Goal: Information Seeking & Learning: Find specific fact

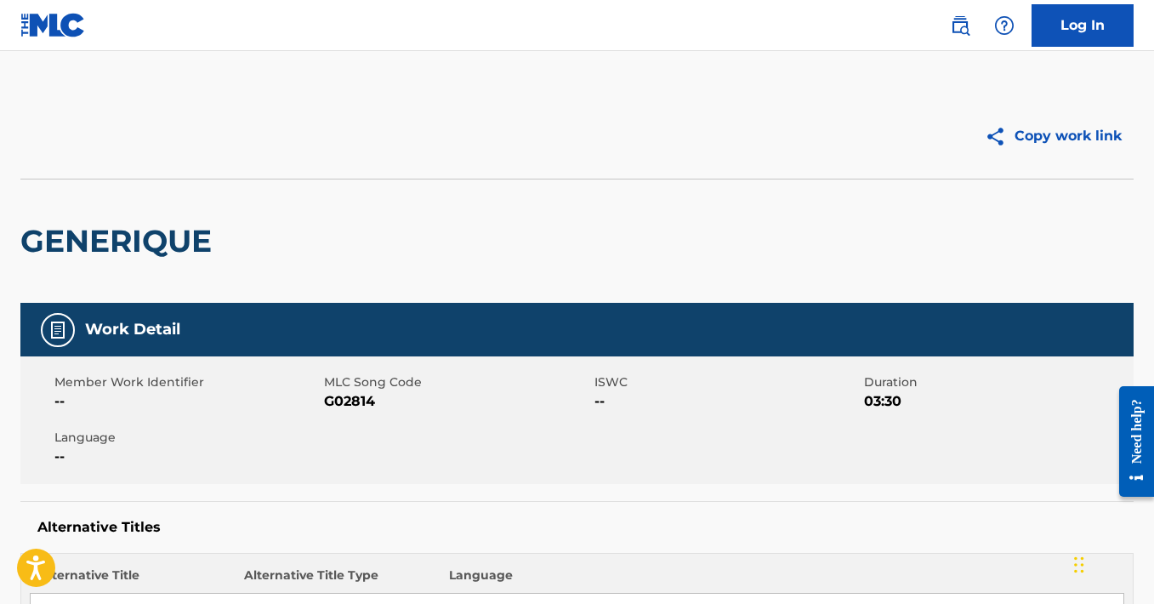
click at [35, 30] on img at bounding box center [52, 25] width 65 height 25
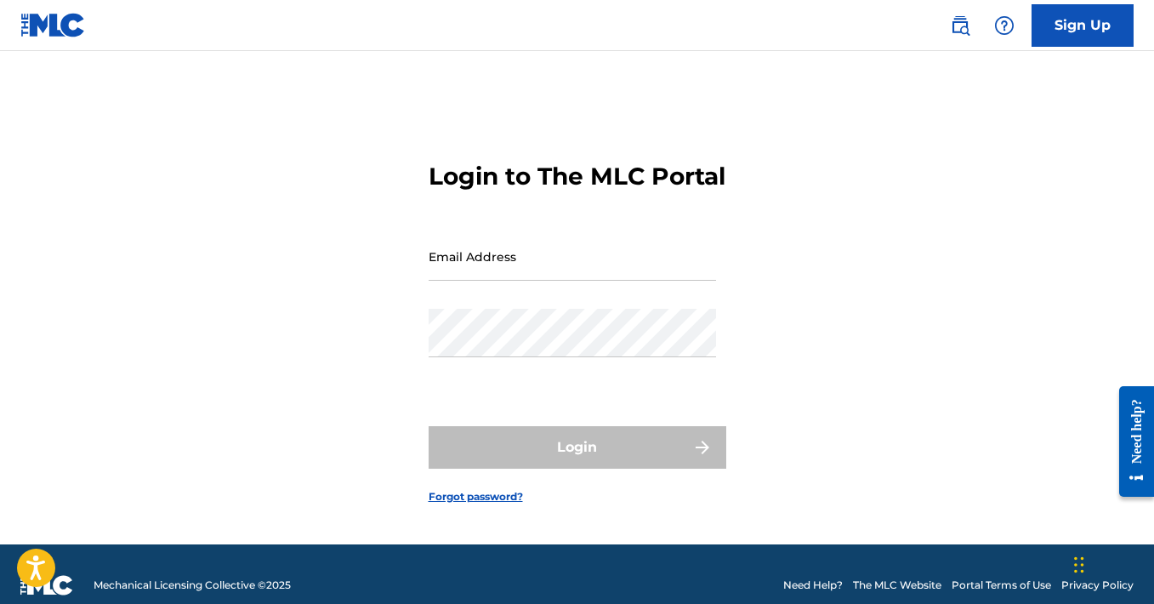
click at [942, 15] on div "Sign Up" at bounding box center [1033, 25] width 201 height 43
click at [951, 26] on img at bounding box center [960, 25] width 20 height 20
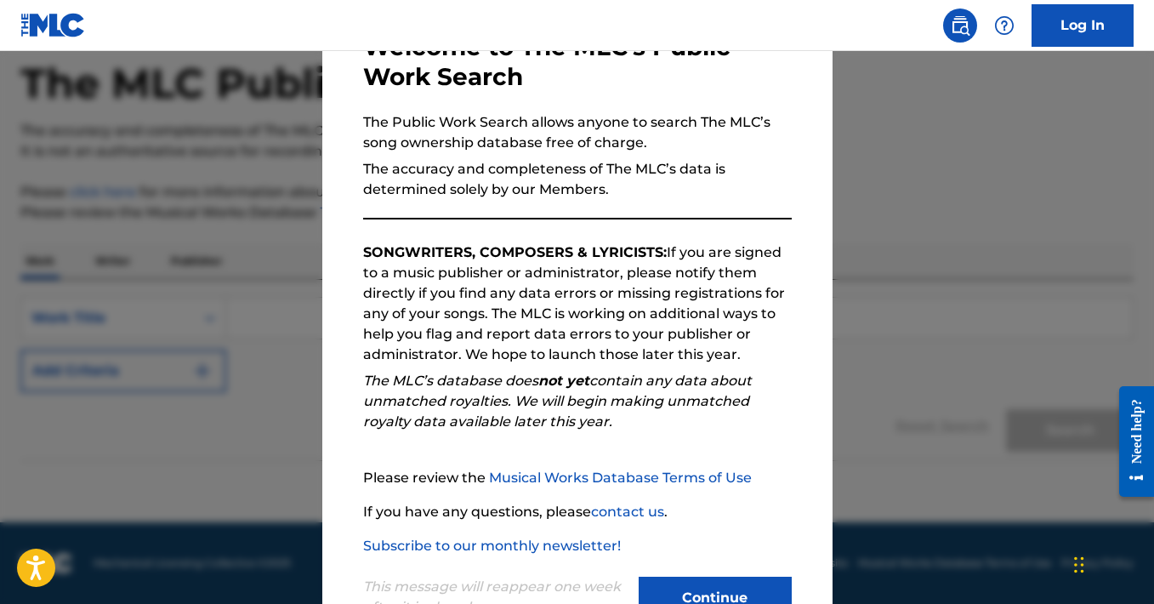
scroll to position [174, 0]
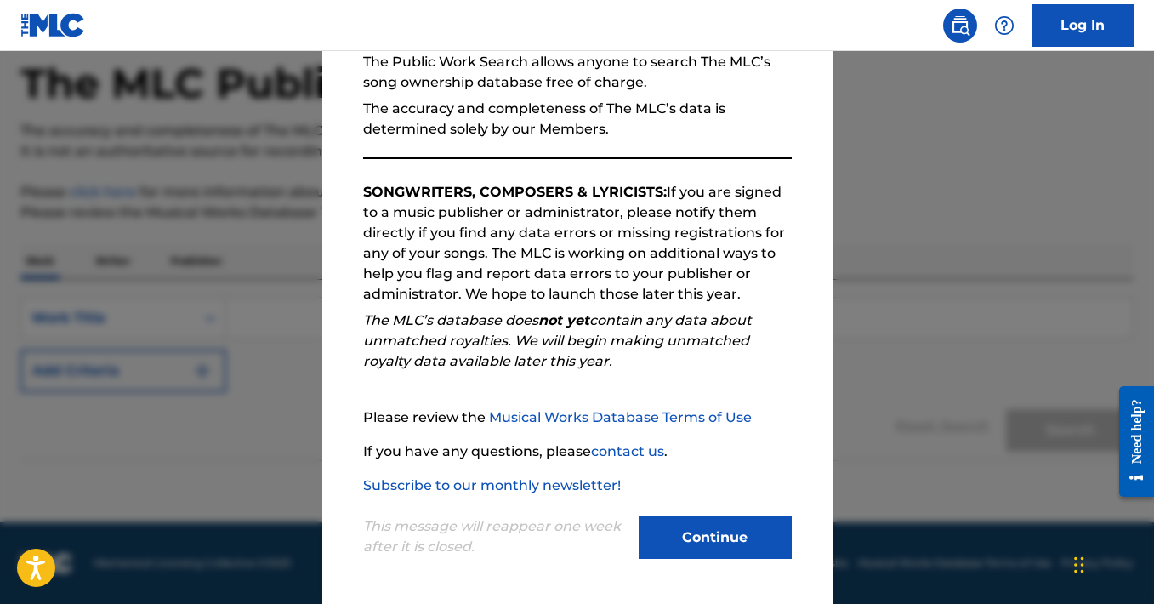
click at [692, 542] on button "Continue" at bounding box center [714, 537] width 153 height 43
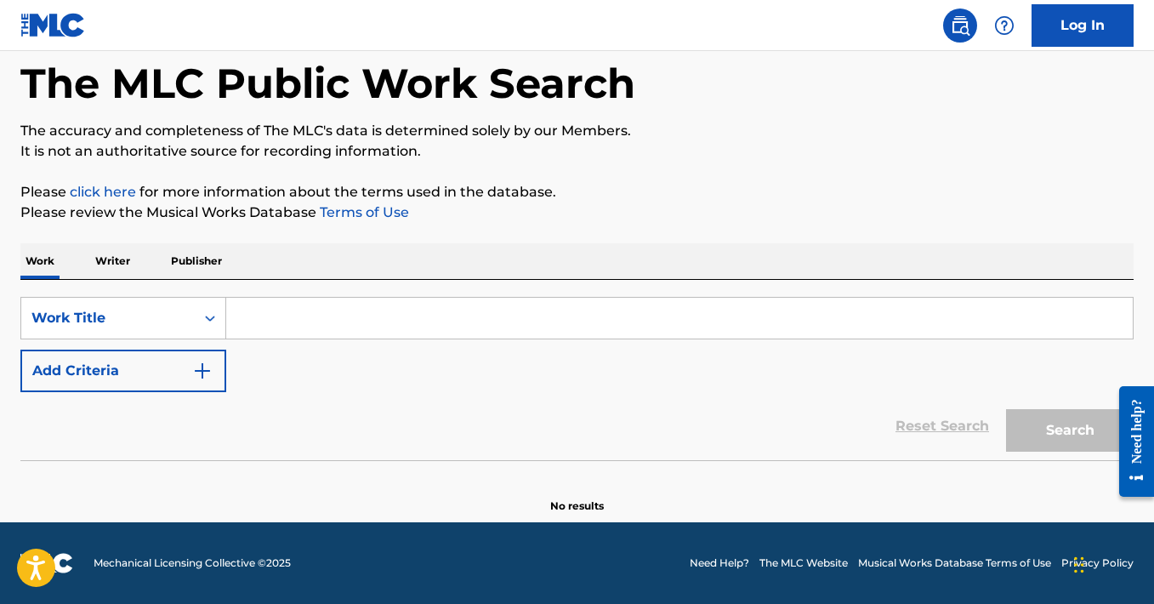
click at [411, 325] on input "Search Form" at bounding box center [679, 318] width 906 height 41
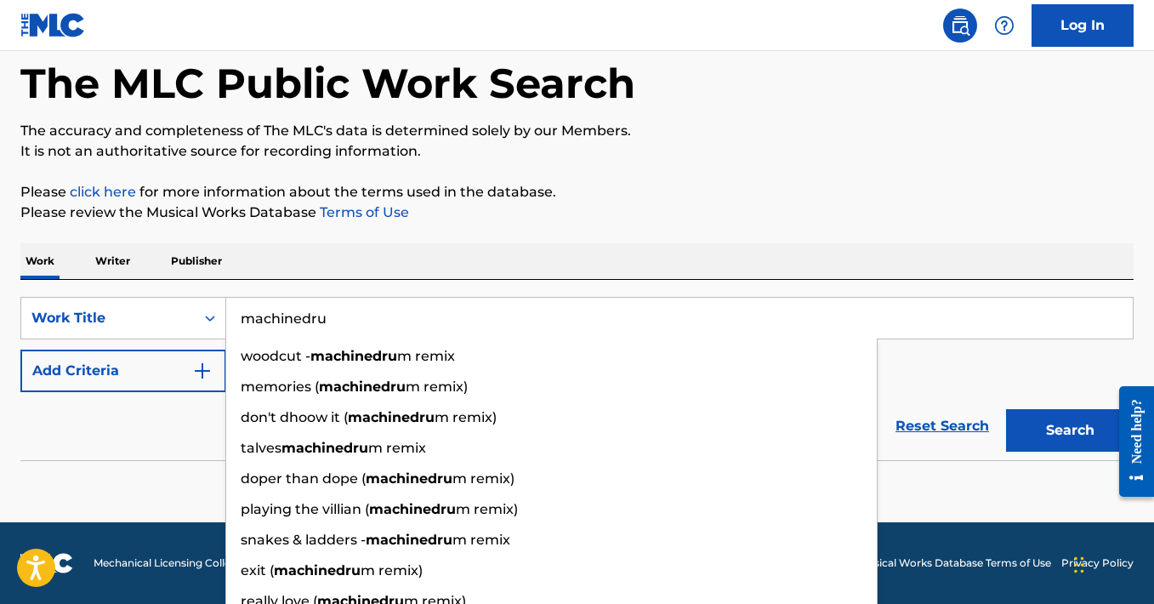
type input "machinedrum"
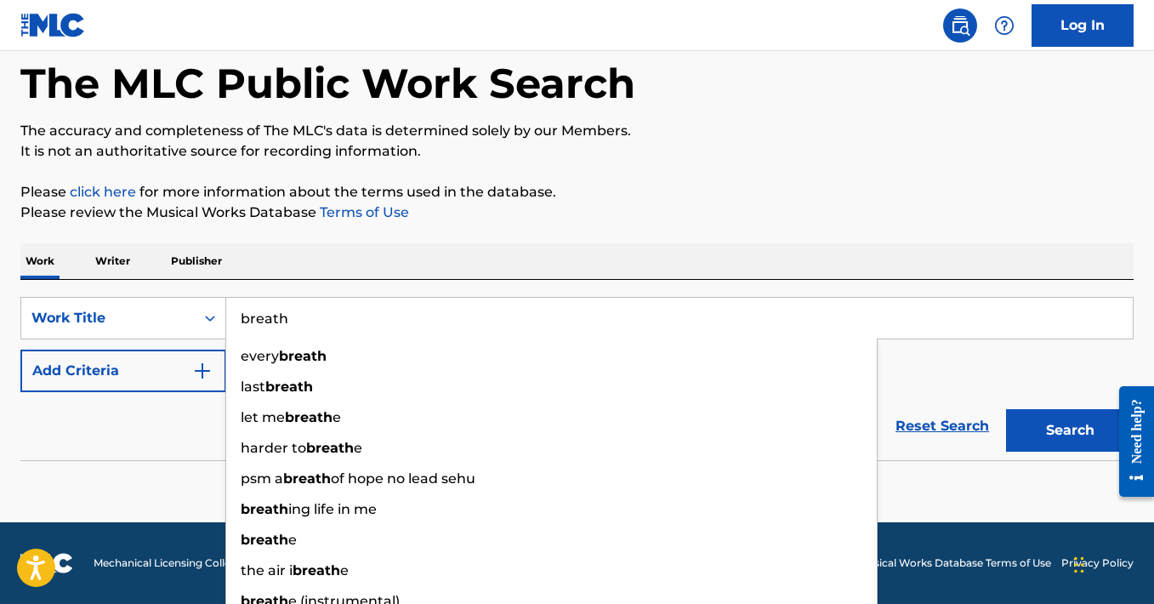
type input "breath"
click at [94, 442] on div "Reset Search Search" at bounding box center [576, 426] width 1113 height 68
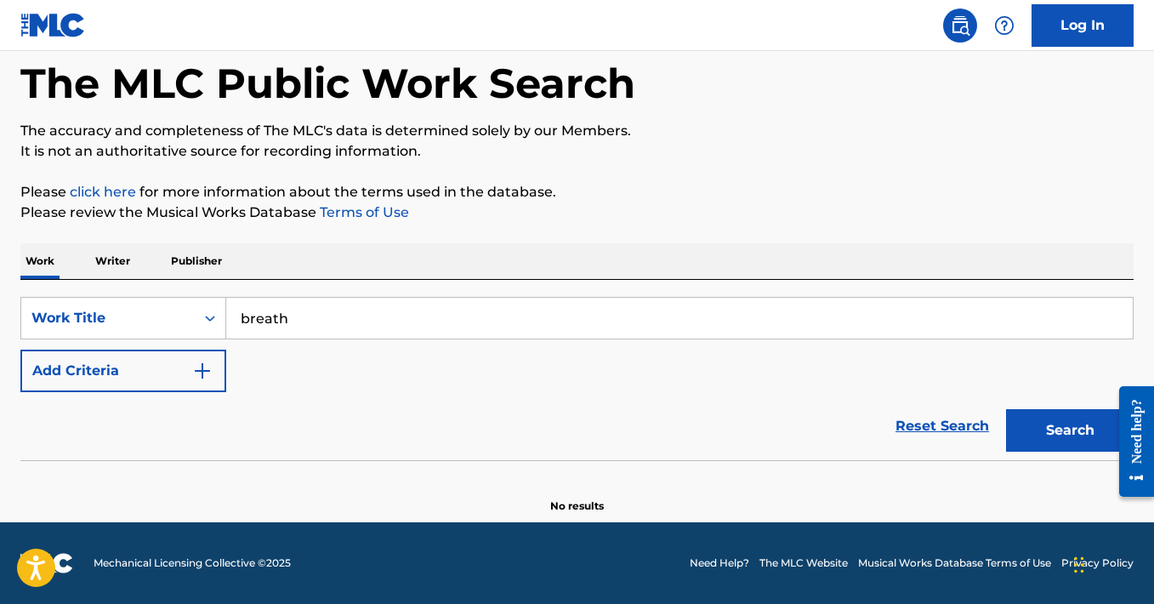
click at [882, 214] on p "Please review the Musical Works Database Terms of Use" at bounding box center [576, 212] width 1113 height 20
click at [168, 368] on button "Add Criteria" at bounding box center [123, 370] width 206 height 43
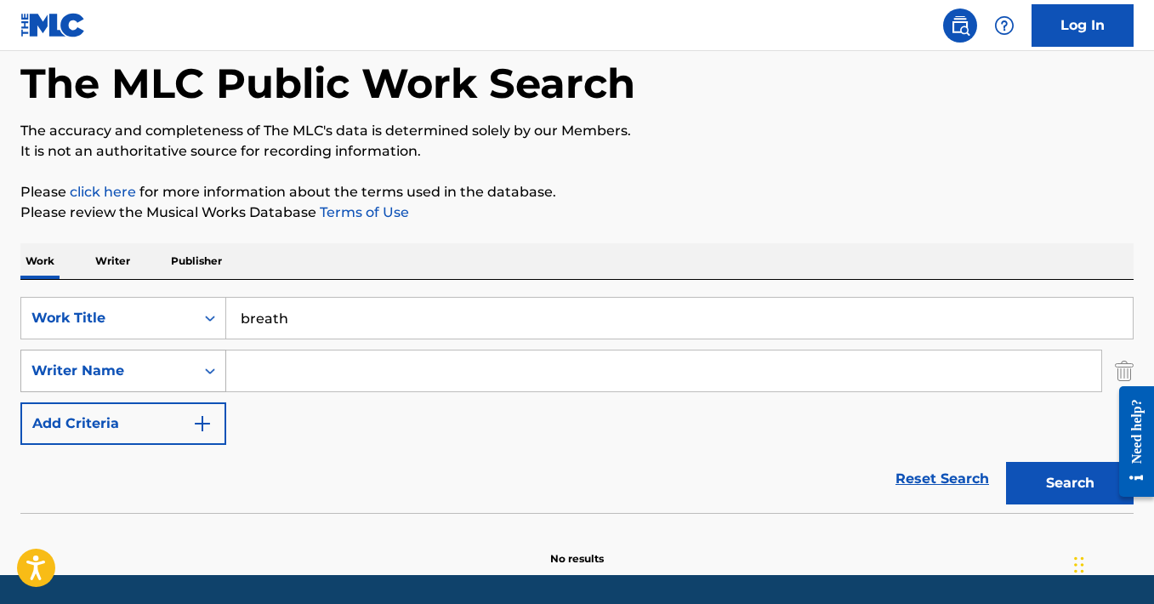
click at [191, 376] on div "Writer Name" at bounding box center [107, 370] width 173 height 32
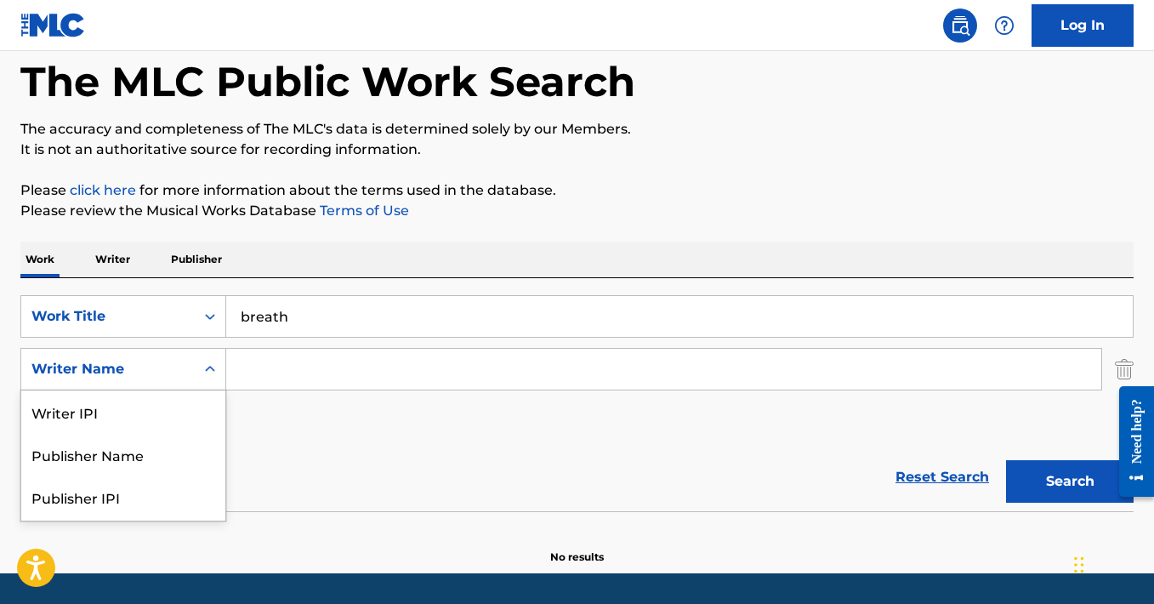
click at [320, 383] on input "Search Form" at bounding box center [663, 369] width 875 height 41
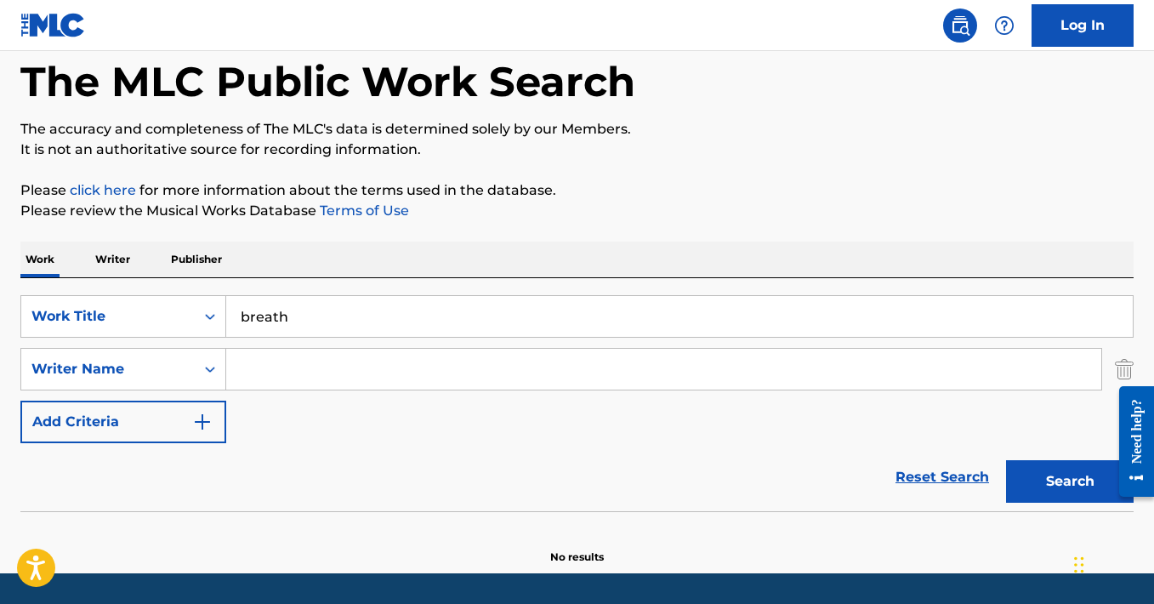
paste input "[PERSON_NAME]"
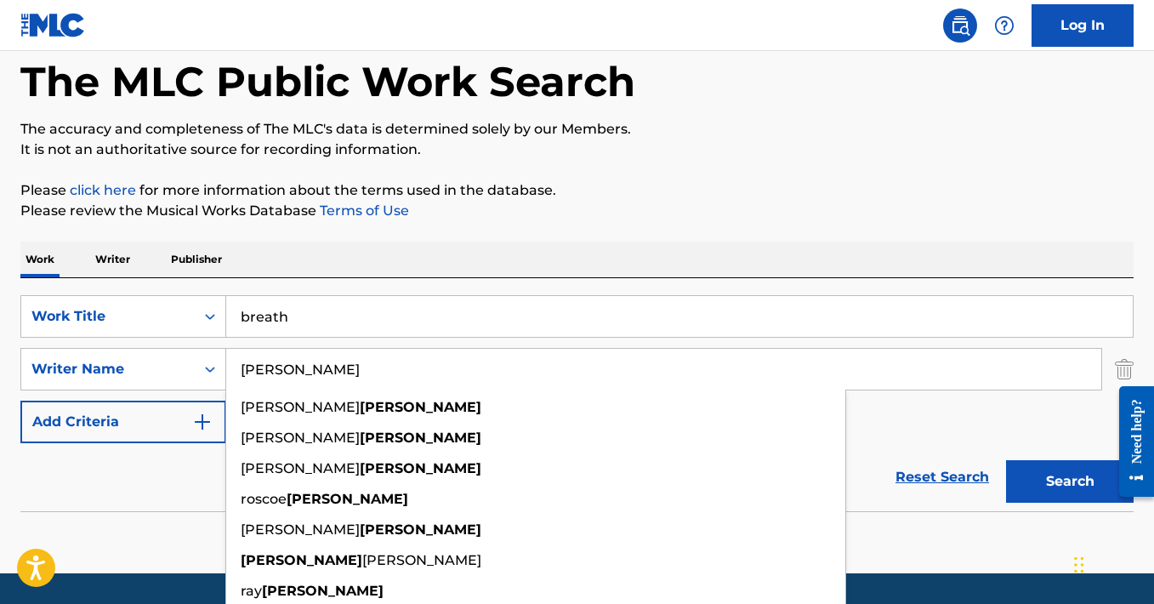
click at [238, 369] on input "[PERSON_NAME]" at bounding box center [663, 369] width 875 height 41
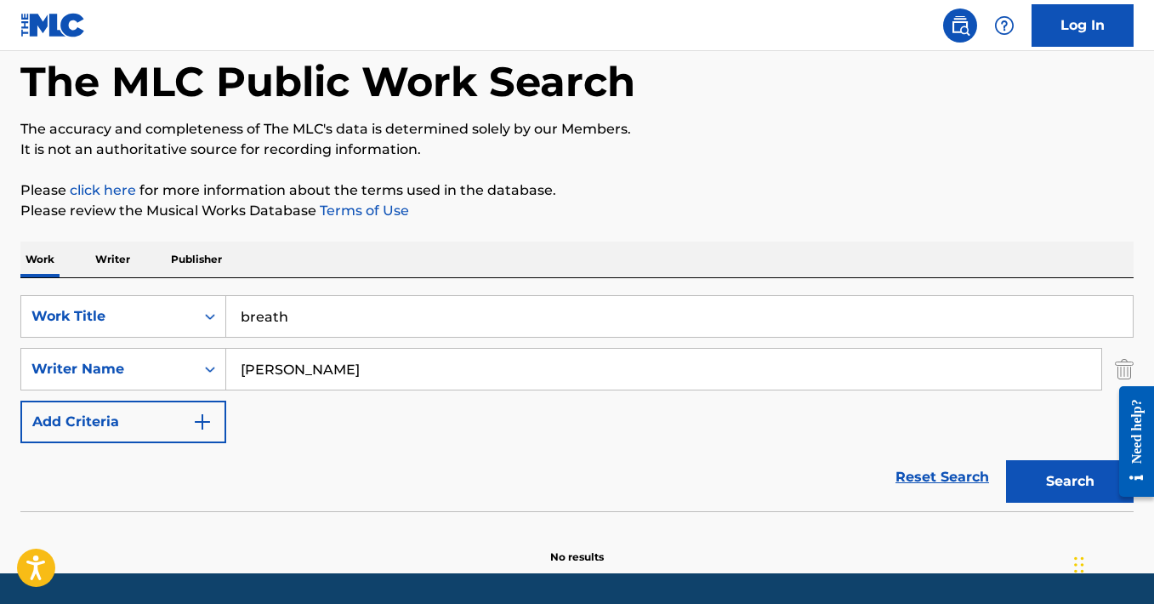
type input "[PERSON_NAME]"
click at [1006, 460] on button "Search" at bounding box center [1070, 481] width 128 height 43
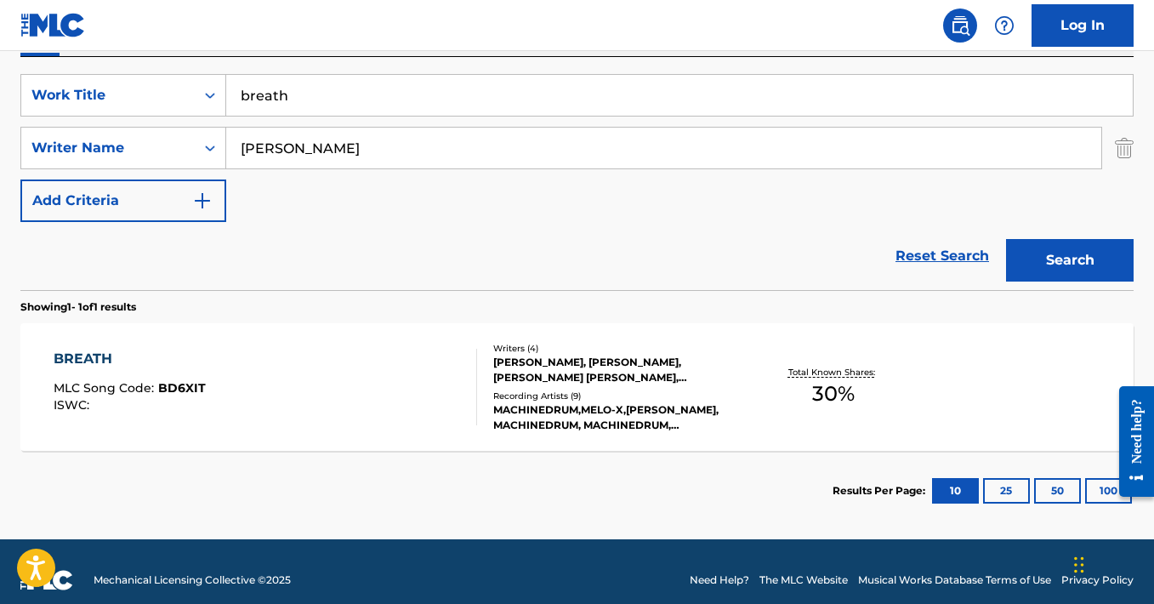
scroll to position [321, 0]
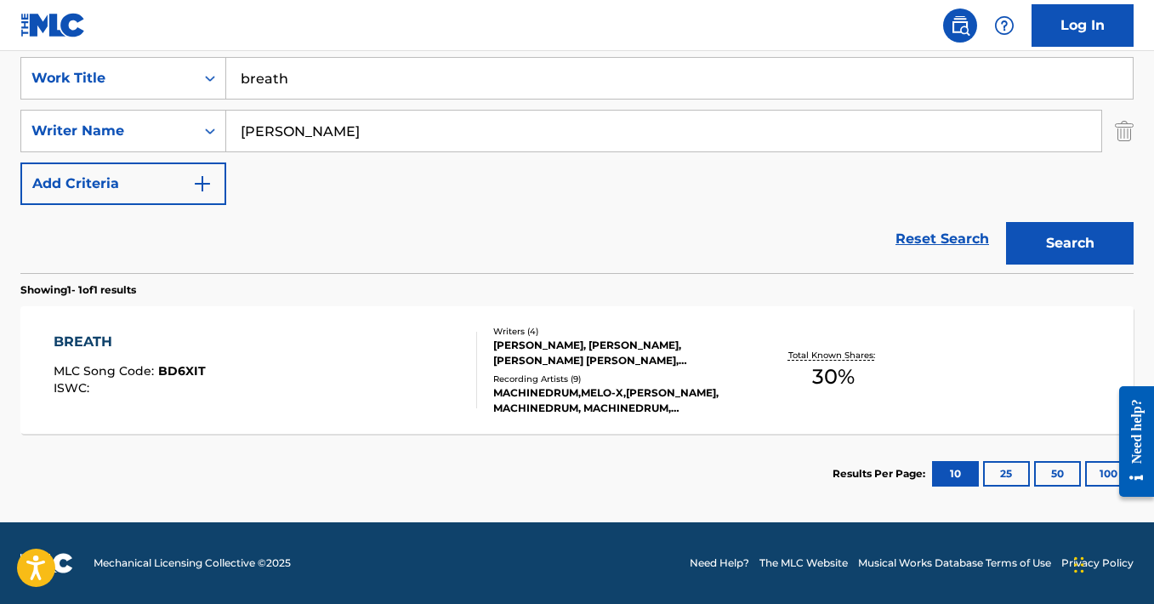
click at [359, 349] on div "BREATH MLC Song Code : BD6XIT ISWC :" at bounding box center [265, 370] width 422 height 77
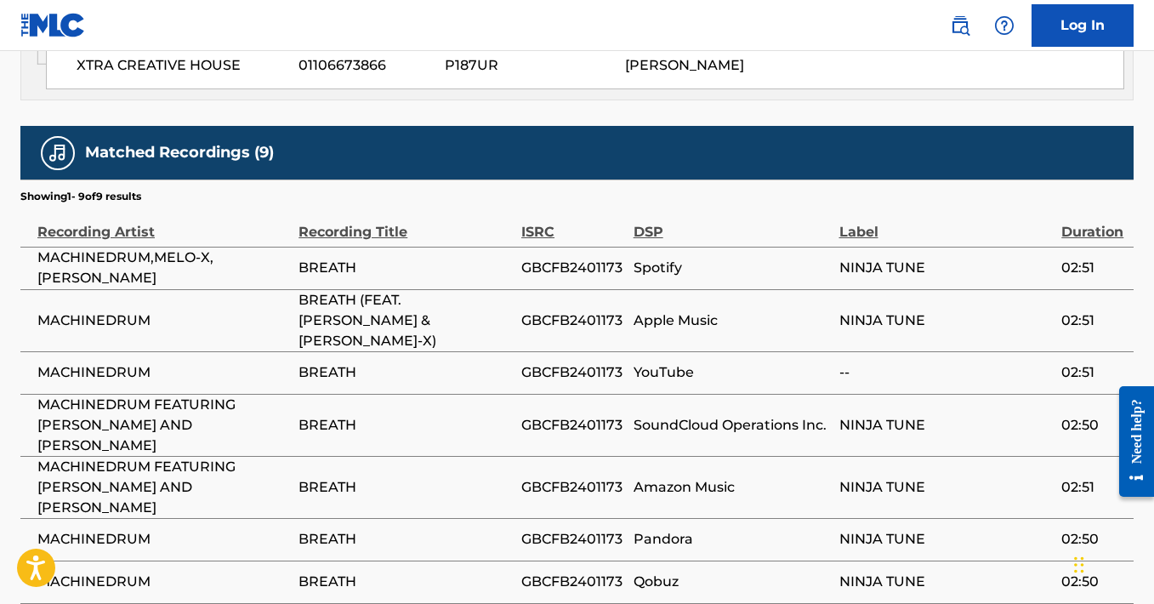
scroll to position [1182, 0]
